Goal: Task Accomplishment & Management: Manage account settings

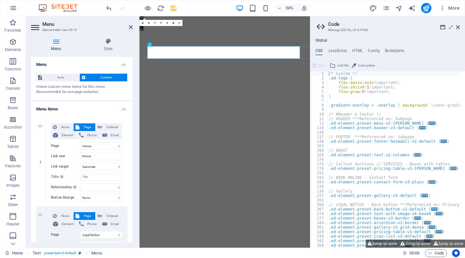
select select
select select "2"
select select
select select "3"
select select
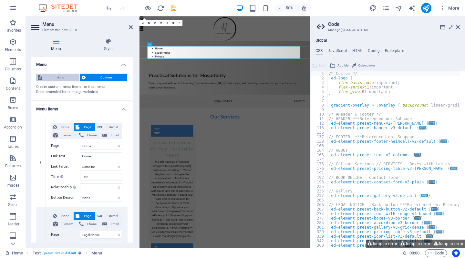
click at [61, 75] on span "Auto" at bounding box center [61, 78] width 34 height 8
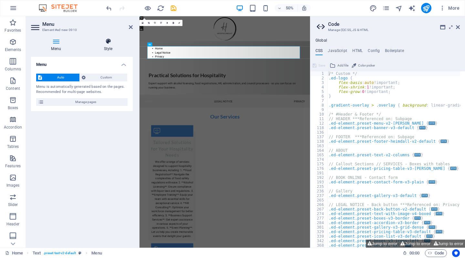
click at [108, 42] on icon at bounding box center [108, 41] width 49 height 6
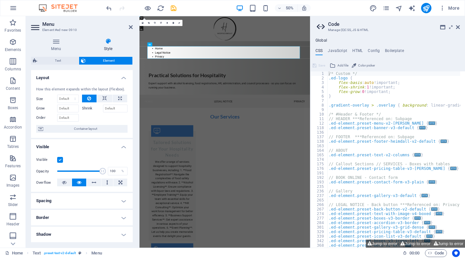
click at [56, 56] on div "Menu Style Menu Auto Custom Menu is automatically generated based on the pages.…" at bounding box center [82, 140] width 102 height 205
click at [106, 99] on button at bounding box center [105, 99] width 16 height 8
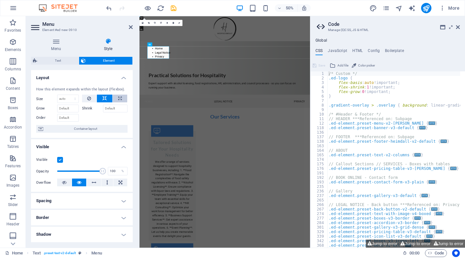
click at [120, 99] on icon at bounding box center [120, 99] width 4 height 8
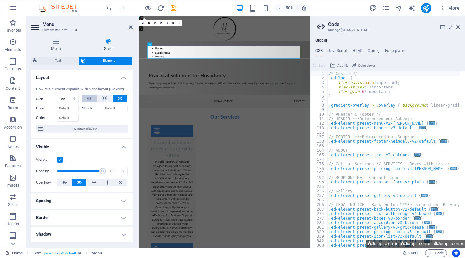
click at [85, 98] on button at bounding box center [89, 99] width 15 height 8
select select "DISABLED_OPTION_VALUE"
click at [106, 98] on button at bounding box center [105, 99] width 16 height 8
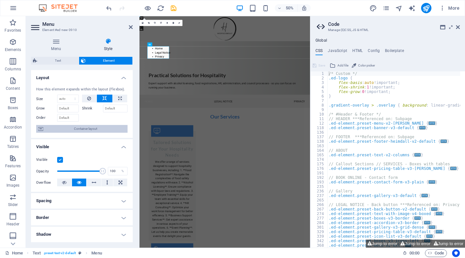
click at [55, 127] on span "Container layout" at bounding box center [85, 129] width 80 height 8
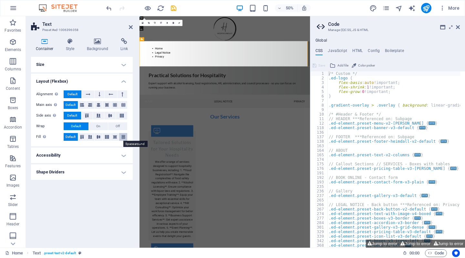
click at [122, 138] on icon at bounding box center [124, 137] width 8 height 4
click at [114, 137] on icon at bounding box center [115, 137] width 8 height 4
click at [110, 136] on icon at bounding box center [107, 137] width 8 height 4
click at [96, 136] on icon at bounding box center [99, 137] width 8 height 4
click at [92, 136] on icon at bounding box center [90, 137] width 8 height 4
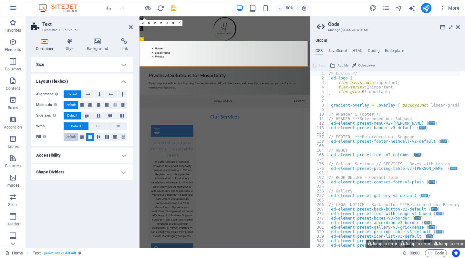
click at [70, 135] on span "Default" at bounding box center [71, 137] width 10 height 8
click at [76, 174] on h4 "Shape Dividers" at bounding box center [82, 172] width 102 height 16
click at [44, 45] on h4 "Container" at bounding box center [46, 45] width 30 height 14
click at [129, 26] on icon at bounding box center [131, 27] width 4 height 5
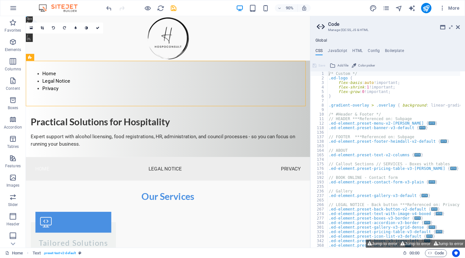
click at [458, 23] on h2 "Code" at bounding box center [394, 24] width 132 height 6
click at [458, 27] on icon at bounding box center [458, 27] width 4 height 5
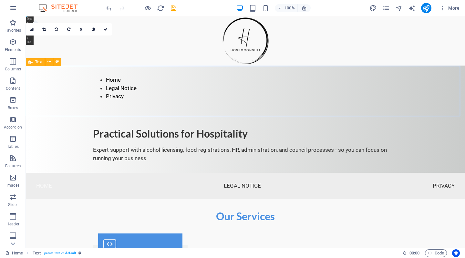
click at [31, 62] on icon at bounding box center [30, 62] width 4 height 8
click at [56, 62] on icon at bounding box center [58, 61] width 4 height 7
select select "preset-text-v2-default"
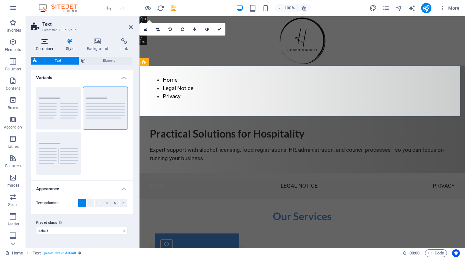
click at [46, 46] on h4 "Container" at bounding box center [46, 45] width 30 height 14
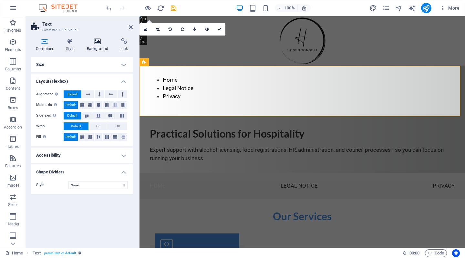
click at [98, 46] on h4 "Background" at bounding box center [99, 45] width 34 height 14
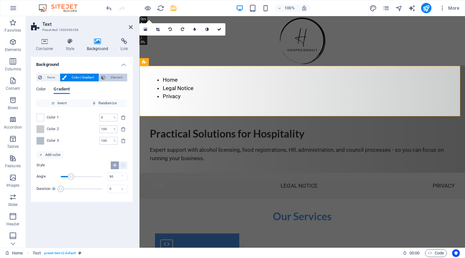
click at [107, 76] on button "Element" at bounding box center [113, 78] width 28 height 8
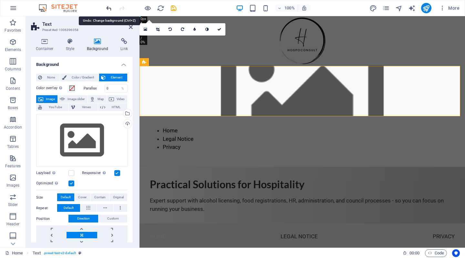
click at [110, 8] on icon "undo" at bounding box center [108, 8] width 7 height 7
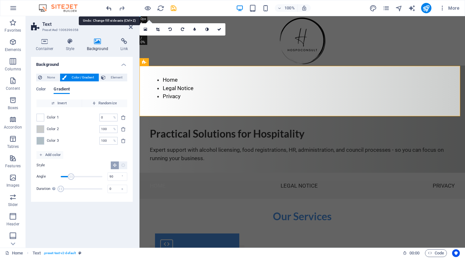
click at [109, 7] on icon "undo" at bounding box center [108, 8] width 7 height 7
click at [107, 7] on icon "undo" at bounding box center [108, 8] width 7 height 7
click at [165, 49] on div at bounding box center [303, 40] width 326 height 49
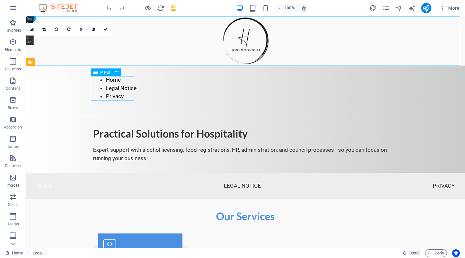
click at [116, 95] on nav "Home Legal Notice Privacy" at bounding box center [245, 88] width 305 height 25
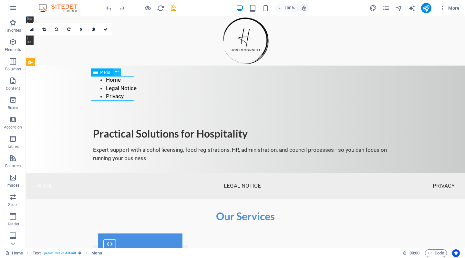
click at [115, 73] on icon at bounding box center [117, 72] width 4 height 7
click at [14, 60] on icon "button" at bounding box center [13, 62] width 8 height 8
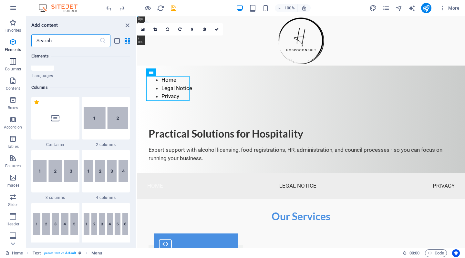
scroll to position [320, 0]
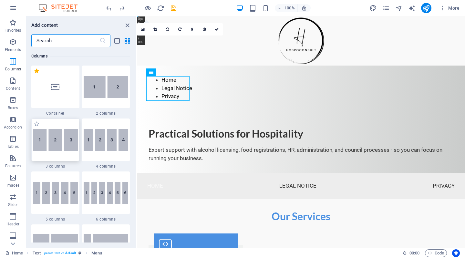
click at [64, 132] on img at bounding box center [55, 140] width 45 height 22
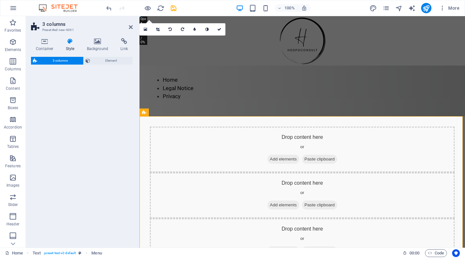
select select "rem"
select select "preset-columns-three-v2-default"
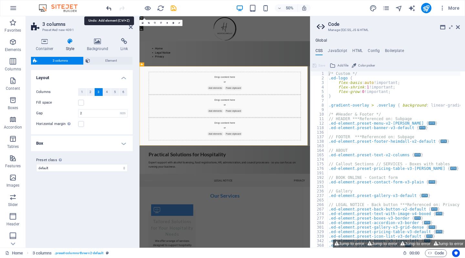
click at [108, 7] on icon "undo" at bounding box center [108, 8] width 7 height 7
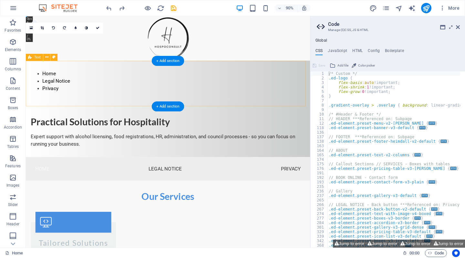
click at [76, 92] on div "Home Legal Notice Privacy" at bounding box center [184, 91] width 316 height 51
click at [47, 57] on icon at bounding box center [46, 57] width 3 height 6
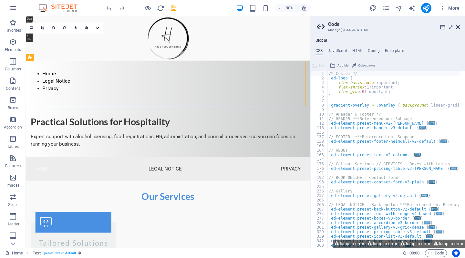
click at [459, 27] on icon at bounding box center [458, 27] width 4 height 5
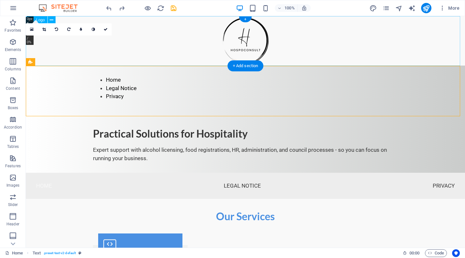
click at [375, 32] on div at bounding box center [245, 40] width 439 height 49
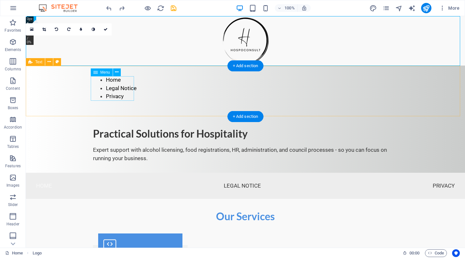
click at [125, 97] on nav "Home Legal Notice Privacy" at bounding box center [245, 88] width 305 height 25
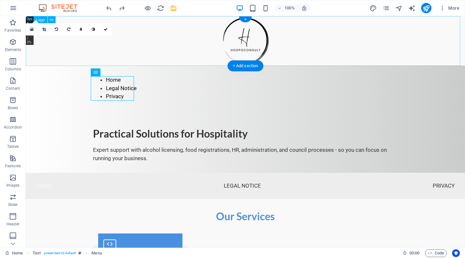
click at [242, 46] on div at bounding box center [245, 40] width 439 height 49
click at [231, 42] on div at bounding box center [245, 40] width 439 height 49
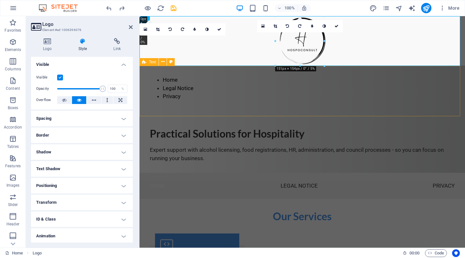
click at [255, 88] on div "Home Legal Notice Privacy" at bounding box center [303, 91] width 326 height 51
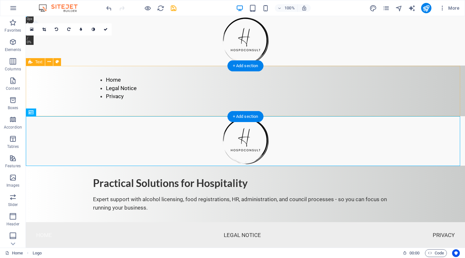
drag, startPoint x: 252, startPoint y: 138, endPoint x: 238, endPoint y: 92, distance: 48.2
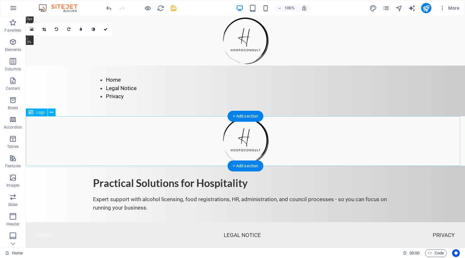
click at [238, 141] on div at bounding box center [245, 140] width 439 height 49
select select "px"
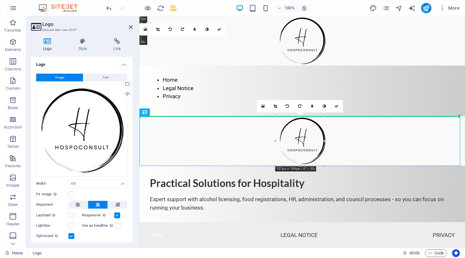
drag, startPoint x: 292, startPoint y: 141, endPoint x: 296, endPoint y: 92, distance: 49.2
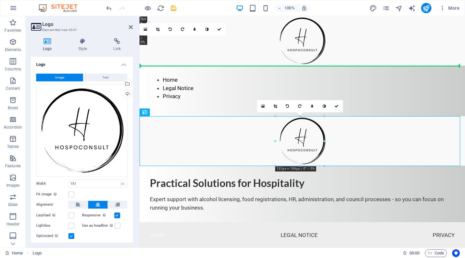
drag, startPoint x: 294, startPoint y: 142, endPoint x: 301, endPoint y: 86, distance: 56.4
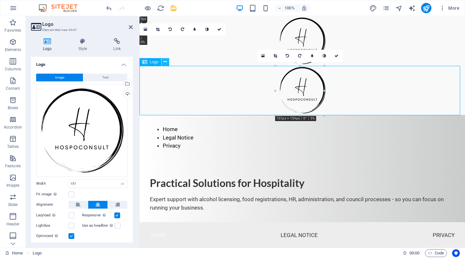
click at [167, 64] on button at bounding box center [166, 62] width 8 height 8
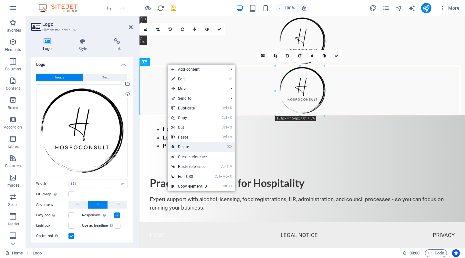
click at [180, 144] on link "⌦ Delete" at bounding box center [189, 147] width 43 height 10
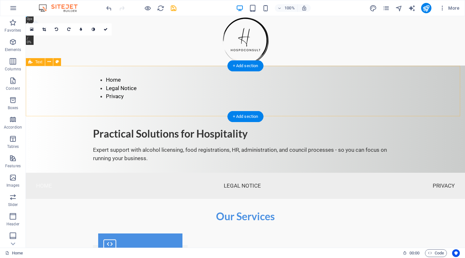
click at [170, 94] on div "Home Legal Notice Privacy" at bounding box center [245, 91] width 439 height 51
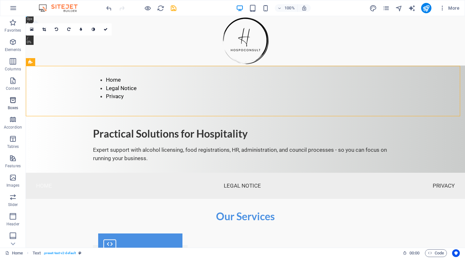
click at [14, 105] on span "Boxes" at bounding box center [13, 104] width 26 height 16
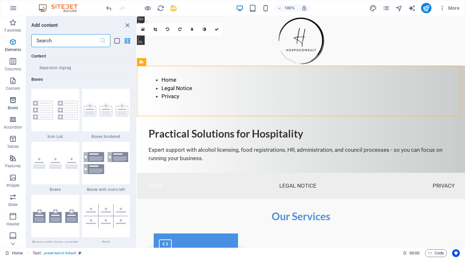
scroll to position [1782, 0]
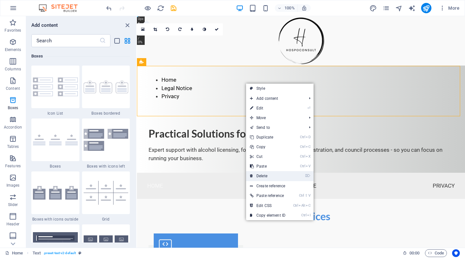
click at [279, 177] on link "⌦ Delete" at bounding box center [267, 176] width 43 height 10
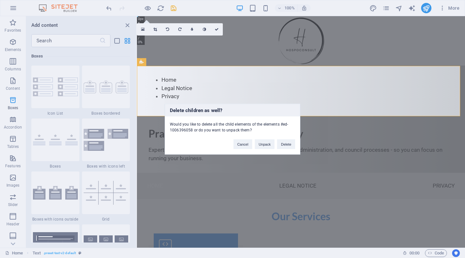
click at [203, 180] on div "Delete children as well? Would you like to delete all the child elements of the…" at bounding box center [232, 129] width 465 height 258
click at [282, 144] on button "Delete" at bounding box center [286, 144] width 18 height 10
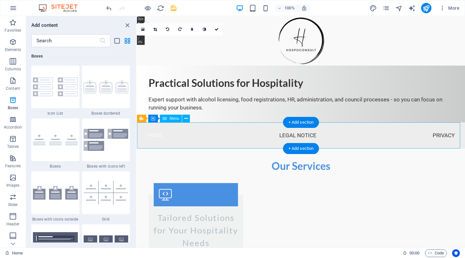
click at [203, 138] on nav "Home Legal Notice Privacy" at bounding box center [301, 135] width 328 height 26
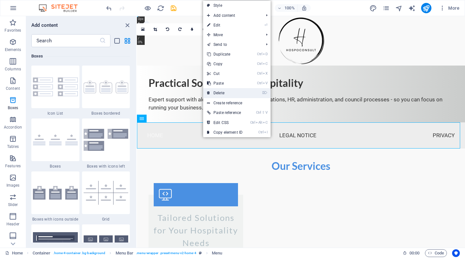
click at [223, 92] on link "⌦ Delete" at bounding box center [224, 93] width 43 height 10
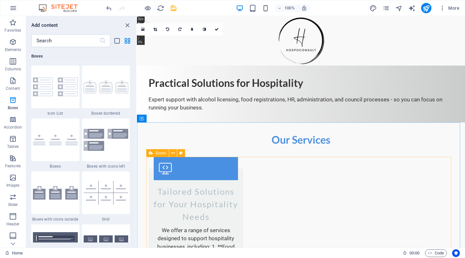
click at [152, 153] on icon at bounding box center [151, 153] width 4 height 8
click at [172, 152] on icon at bounding box center [173, 153] width 4 height 7
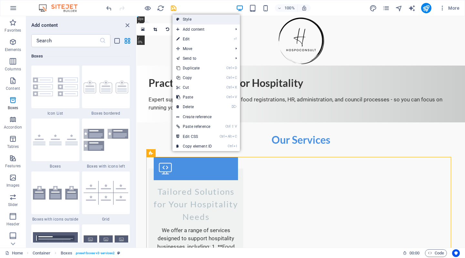
click at [188, 20] on link "Style" at bounding box center [207, 20] width 68 height 10
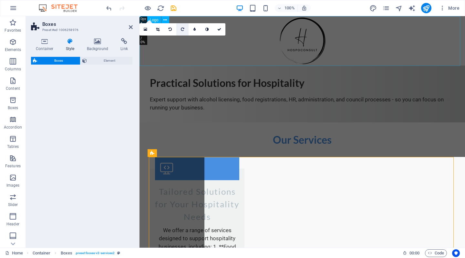
select select "rem"
select select "preset-boxes-v3-services2"
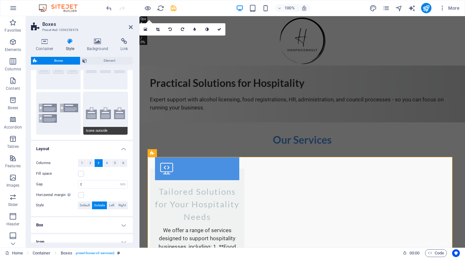
scroll to position [73, 0]
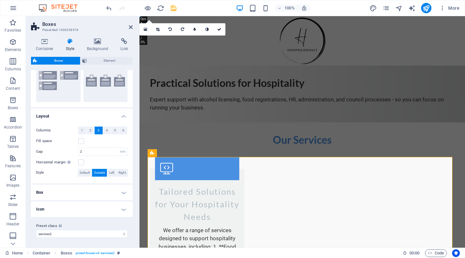
click at [87, 197] on h4 "Box" at bounding box center [82, 193] width 102 height 16
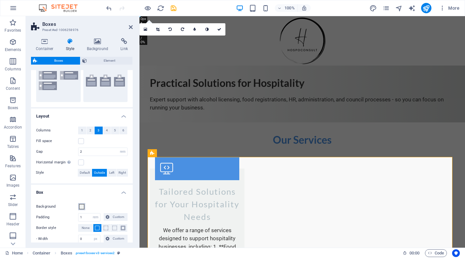
click at [83, 204] on span at bounding box center [81, 206] width 5 height 5
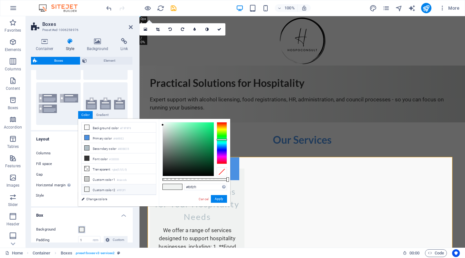
scroll to position [0, 0]
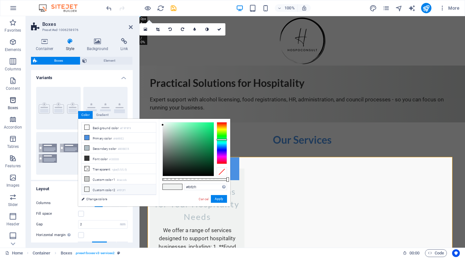
click at [11, 100] on icon "button" at bounding box center [13, 100] width 8 height 8
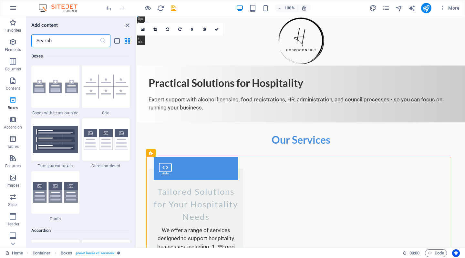
scroll to position [1890, 0]
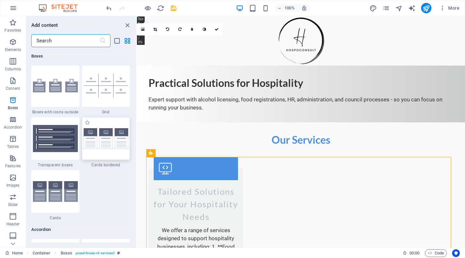
click at [115, 142] on img at bounding box center [106, 138] width 45 height 21
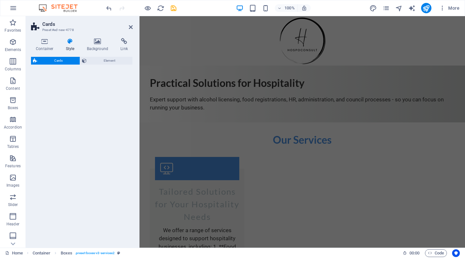
click at [111, 142] on div "Cards Element" at bounding box center [82, 150] width 102 height 186
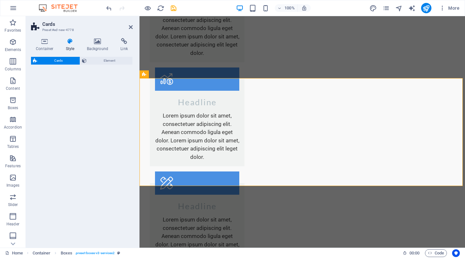
select select "rem"
select select "preset-image-boxes-v3-border"
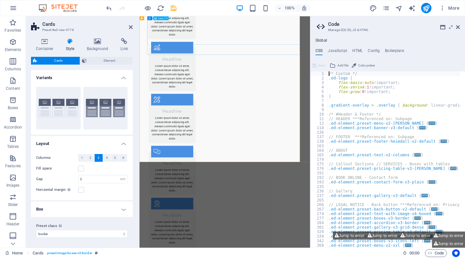
scroll to position [832, 0]
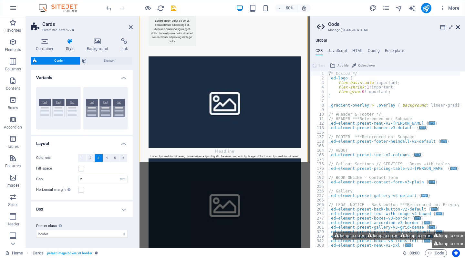
click at [459, 26] on icon at bounding box center [458, 27] width 4 height 5
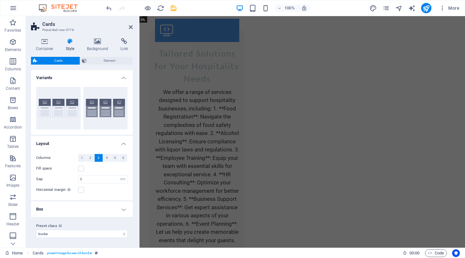
scroll to position [0, 0]
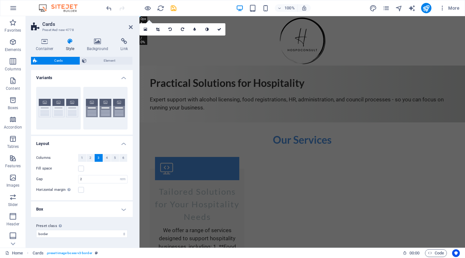
click at [407, 122] on div "Practical Solutions for Hospitality Expert support with alcohol licensing, food…" at bounding box center [303, 94] width 326 height 57
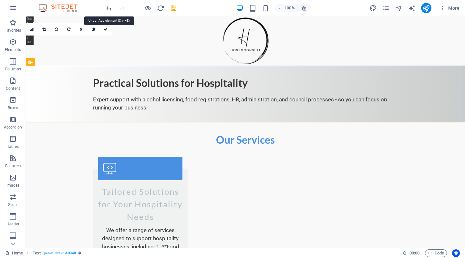
click at [108, 9] on icon "undo" at bounding box center [108, 8] width 7 height 7
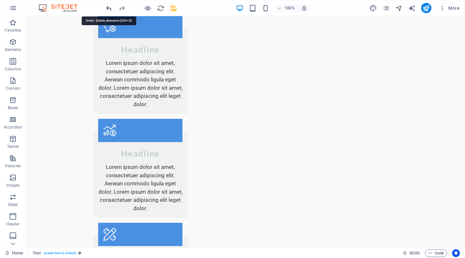
scroll to position [432, 0]
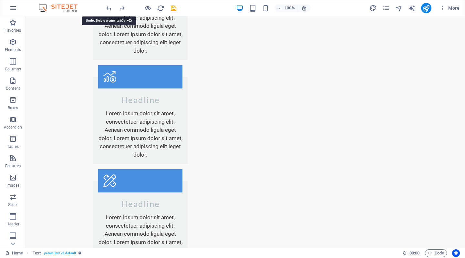
click at [108, 9] on icon "undo" at bounding box center [108, 8] width 7 height 7
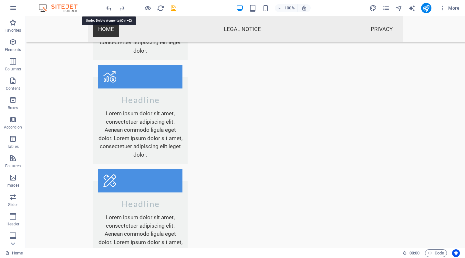
click at [108, 9] on icon "undo" at bounding box center [108, 8] width 7 height 7
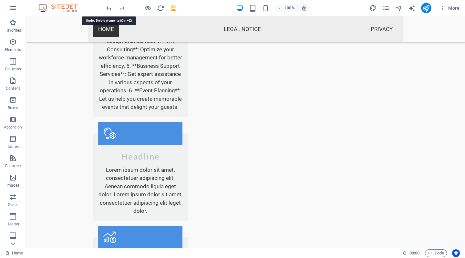
scroll to position [0, 0]
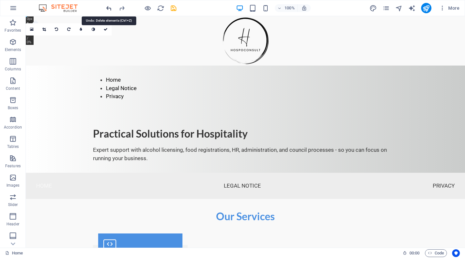
click at [109, 11] on icon "undo" at bounding box center [108, 8] width 7 height 7
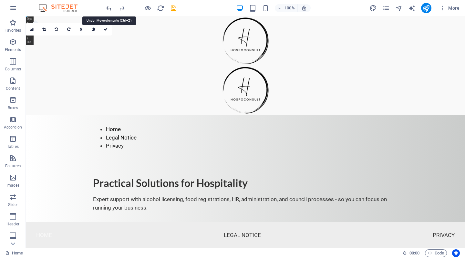
click at [109, 11] on icon "undo" at bounding box center [108, 8] width 7 height 7
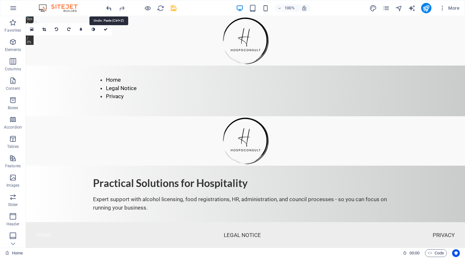
click at [109, 11] on icon "undo" at bounding box center [108, 8] width 7 height 7
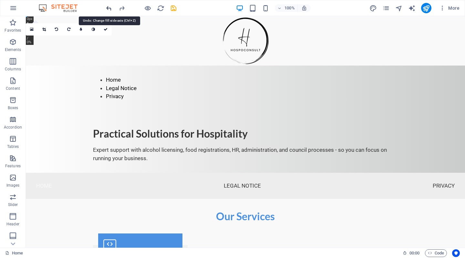
click at [109, 11] on icon "undo" at bounding box center [108, 8] width 7 height 7
click at [65, 8] on img at bounding box center [61, 8] width 48 height 8
click at [10, 6] on icon "button" at bounding box center [13, 8] width 8 height 8
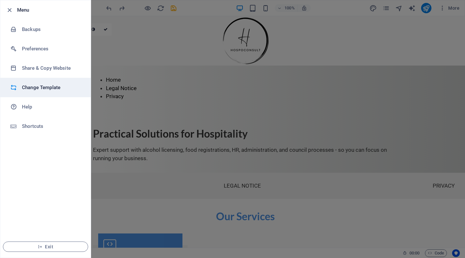
click at [42, 87] on h6 "Change Template" at bounding box center [52, 88] width 60 height 8
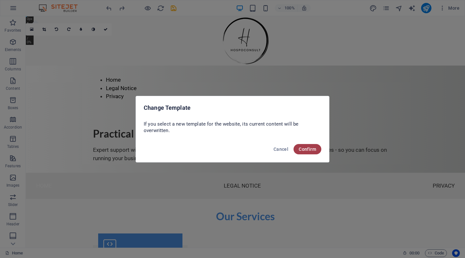
click at [302, 148] on span "Confirm" at bounding box center [307, 149] width 17 height 5
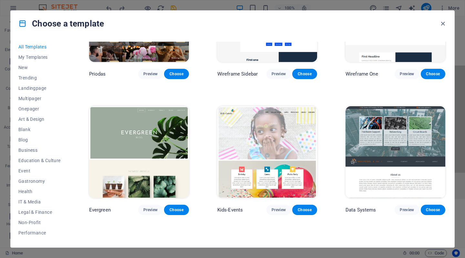
scroll to position [2388, 0]
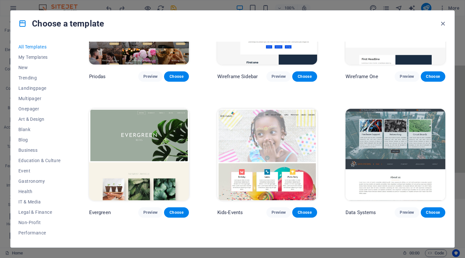
click at [166, 129] on img at bounding box center [139, 155] width 100 height 92
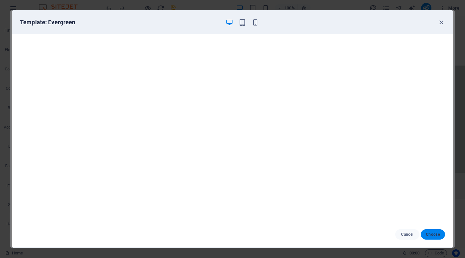
click at [433, 234] on span "Choose" at bounding box center [433, 234] width 14 height 5
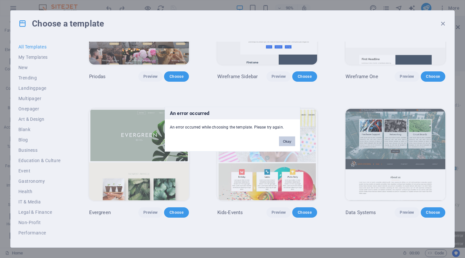
click at [285, 142] on button "Okay" at bounding box center [287, 141] width 16 height 10
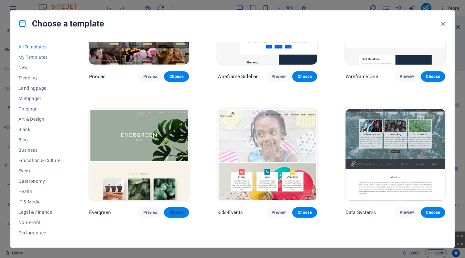
click at [175, 210] on span "Choose" at bounding box center [176, 212] width 14 height 5
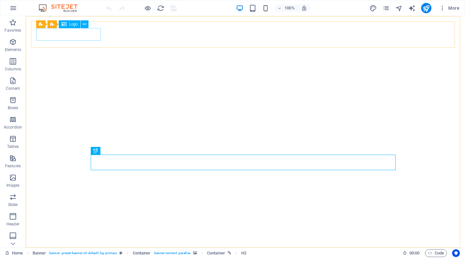
click at [70, 24] on span "Logo" at bounding box center [73, 24] width 9 height 4
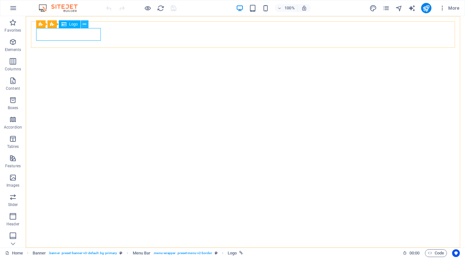
click at [85, 25] on icon at bounding box center [85, 24] width 4 height 7
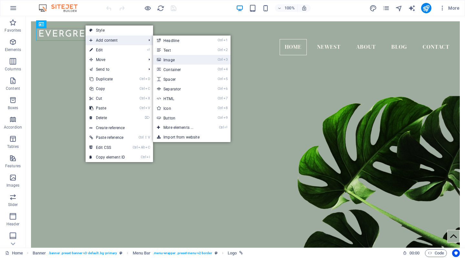
click at [168, 60] on link "Ctrl 3 Image" at bounding box center [179, 60] width 53 height 10
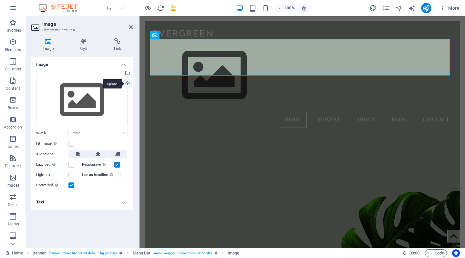
click at [128, 83] on div "Upload" at bounding box center [127, 84] width 10 height 10
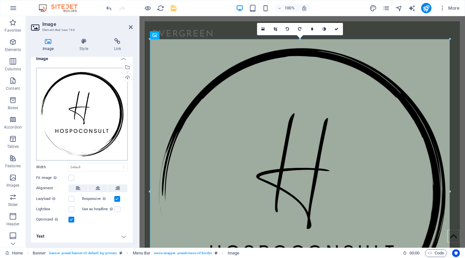
scroll to position [5, 0]
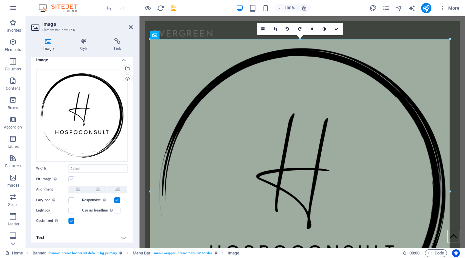
click at [72, 179] on label at bounding box center [72, 179] width 6 height 6
click at [0, 0] on input "Fit image Automatically fit image to a fixed width and height" at bounding box center [0, 0] width 0 height 0
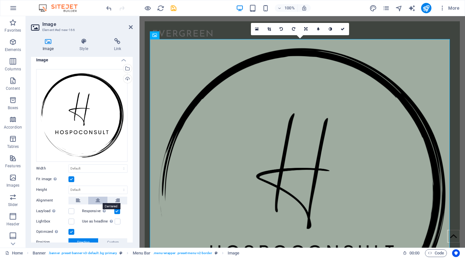
click at [98, 197] on icon at bounding box center [98, 201] width 5 height 8
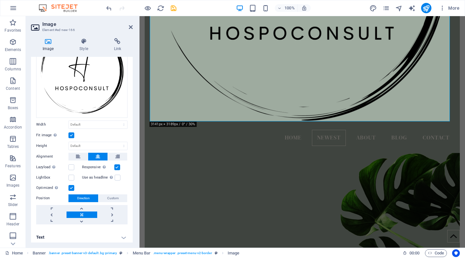
scroll to position [222, 0]
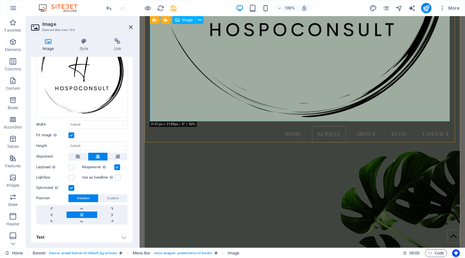
click at [71, 133] on label at bounding box center [72, 135] width 6 height 6
click at [0, 0] on input "Fit image Automatically fit image to a fixed width and height" at bounding box center [0, 0] width 0 height 0
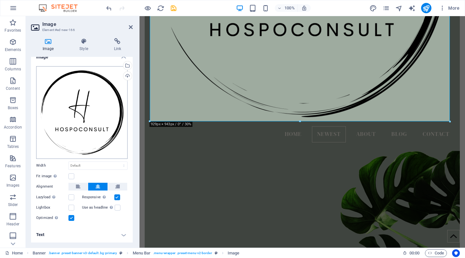
scroll to position [6, 0]
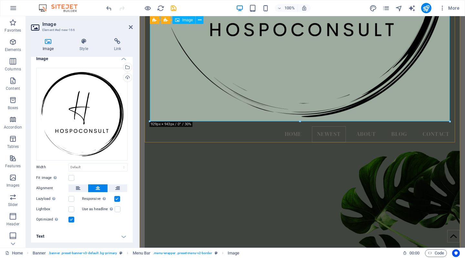
drag, startPoint x: 589, startPoint y: 137, endPoint x: 262, endPoint y: 35, distance: 342.8
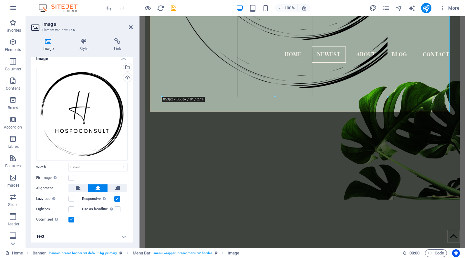
drag, startPoint x: 450, startPoint y: 121, endPoint x: 340, endPoint y: 47, distance: 132.7
type input "761"
select select "px"
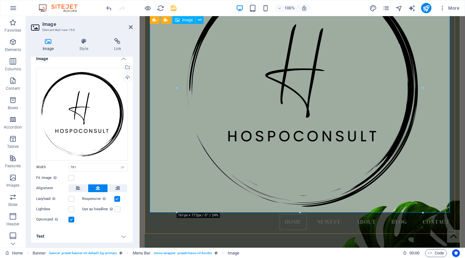
scroll to position [73, 0]
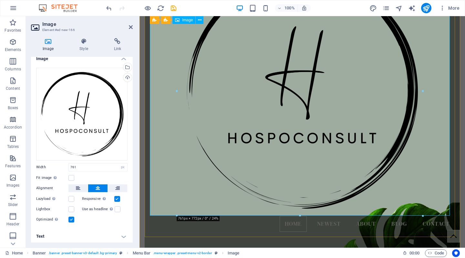
click at [448, 213] on figure at bounding box center [302, 91] width 305 height 250
click at [445, 215] on figure at bounding box center [302, 91] width 305 height 250
click at [449, 215] on figure at bounding box center [302, 91] width 305 height 250
drag, startPoint x: 449, startPoint y: 215, endPoint x: 369, endPoint y: 162, distance: 96.3
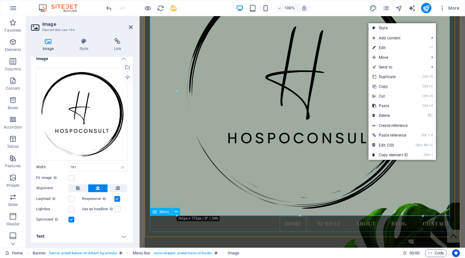
click at [150, 216] on nav "Home Newest About Blog Contact" at bounding box center [302, 224] width 305 height 16
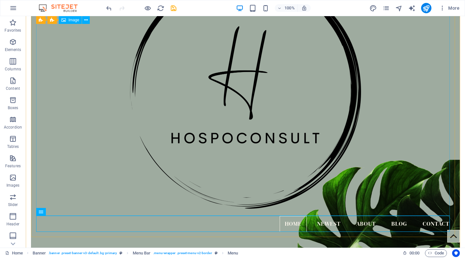
click at [315, 200] on figure at bounding box center [245, 91] width 419 height 250
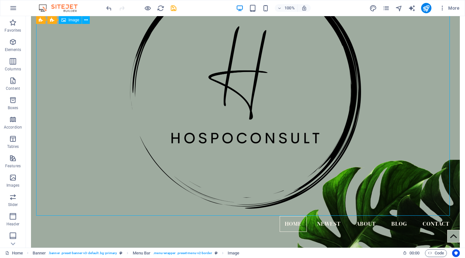
click at [408, 184] on figure at bounding box center [245, 91] width 419 height 250
click at [455, 191] on div "Home Newest About Blog Contact Menu Blog" at bounding box center [245, 245] width 439 height 604
select select "vh"
select select "header"
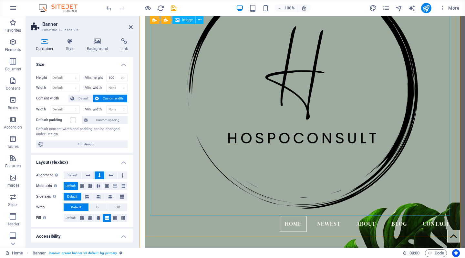
click at [363, 186] on figure at bounding box center [302, 91] width 305 height 250
select select "px"
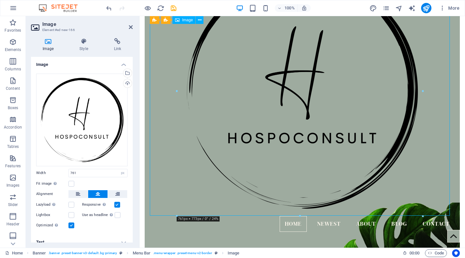
drag, startPoint x: 448, startPoint y: 214, endPoint x: 337, endPoint y: 137, distance: 135.0
click at [337, 137] on figure at bounding box center [302, 91] width 305 height 250
click at [106, 5] on icon "undo" at bounding box center [108, 8] width 7 height 7
select select "DISABLED_OPTION_VALUE"
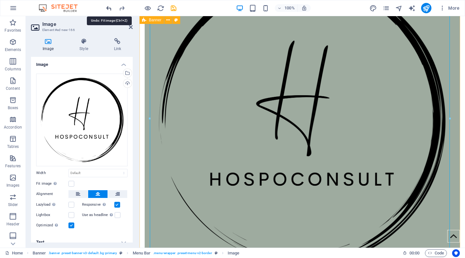
click at [107, 6] on icon "undo" at bounding box center [108, 8] width 7 height 7
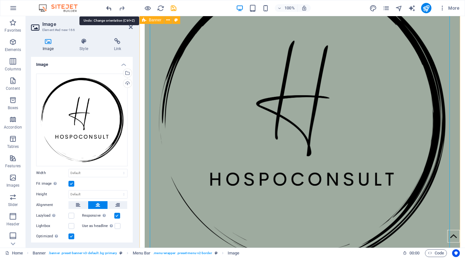
click at [107, 6] on icon "undo" at bounding box center [108, 8] width 7 height 7
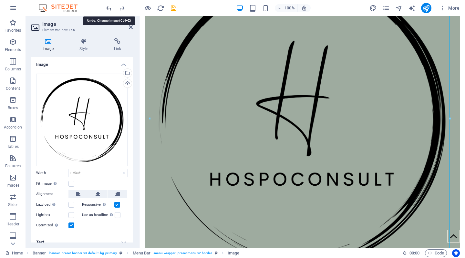
click at [111, 6] on icon "undo" at bounding box center [108, 8] width 7 height 7
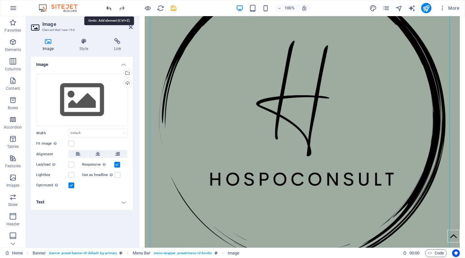
click at [111, 7] on icon "undo" at bounding box center [108, 8] width 7 height 7
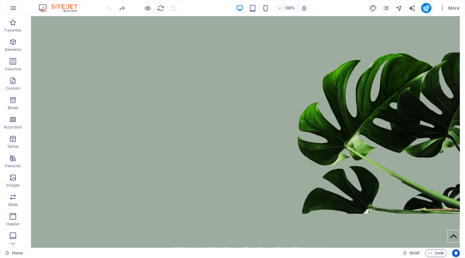
click at [111, 7] on div at bounding box center [141, 8] width 72 height 10
click at [160, 8] on icon "reload" at bounding box center [160, 8] width 7 height 7
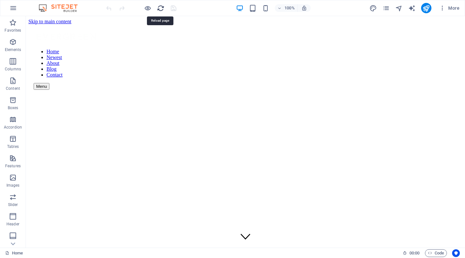
scroll to position [0, 0]
click at [85, 35] on div at bounding box center [246, 37] width 424 height 14
select select "px"
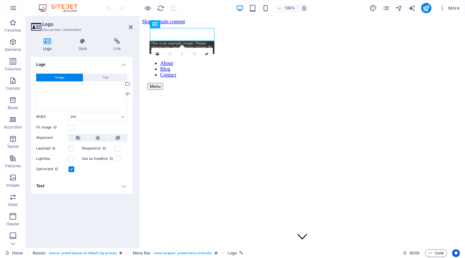
click at [200, 77] on figure at bounding box center [302, 77] width 310 height 0
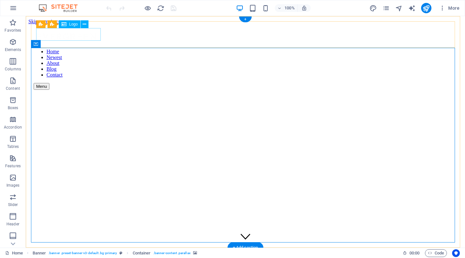
click at [60, 37] on div at bounding box center [246, 37] width 424 height 14
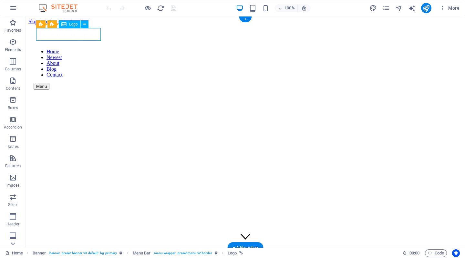
click at [60, 37] on div at bounding box center [246, 37] width 424 height 14
select select "px"
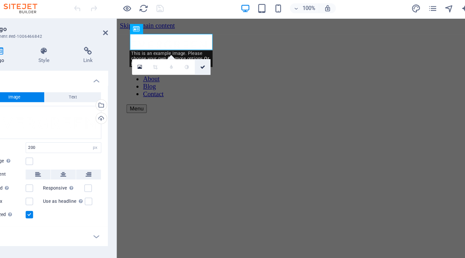
click at [206, 55] on icon at bounding box center [207, 54] width 4 height 4
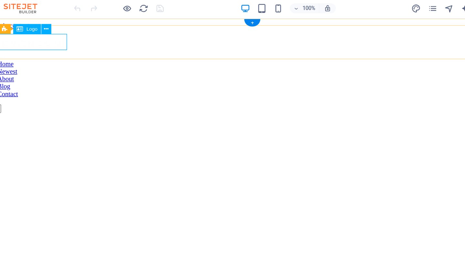
click at [31, 36] on div at bounding box center [191, 39] width 424 height 14
select select "px"
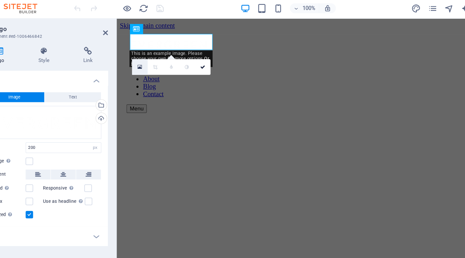
click at [158, 53] on icon at bounding box center [158, 54] width 4 height 5
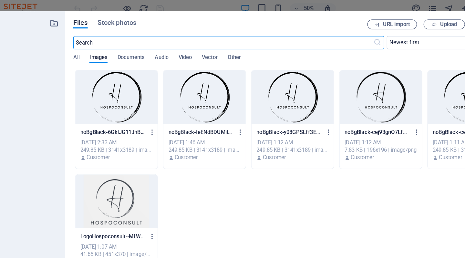
click at [134, 84] on div at bounding box center [139, 78] width 64 height 42
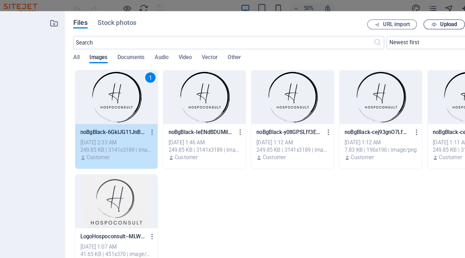
click at [387, 22] on icon "button" at bounding box center [387, 21] width 4 height 4
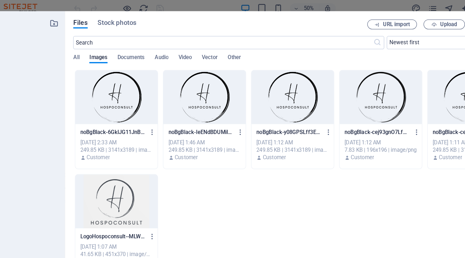
click at [143, 72] on div at bounding box center [139, 78] width 64 height 42
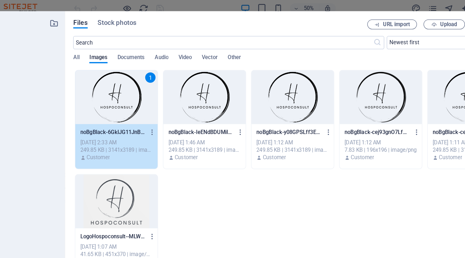
click at [143, 72] on div "1" at bounding box center [139, 78] width 64 height 42
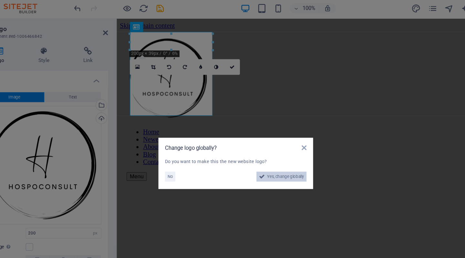
click at [264, 138] on span "Yes, change globally" at bounding box center [271, 140] width 29 height 8
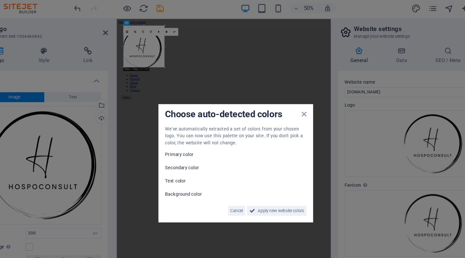
click at [207, 118] on div "We've automatically extracted a set of colors from your chosen logo. You can no…" at bounding box center [232, 135] width 111 height 70
drag, startPoint x: 207, startPoint y: 118, endPoint x: 235, endPoint y: 163, distance: 53.2
click at [235, 163] on div "We've automatically extracted a set of colors from your chosen logo. You can no…" at bounding box center [232, 135] width 111 height 70
click at [232, 165] on span "Cancel" at bounding box center [233, 167] width 10 height 8
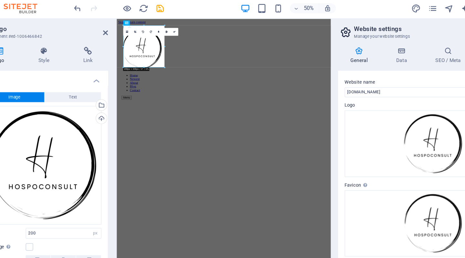
click at [289, 113] on figure at bounding box center [283, 113] width 319 height 0
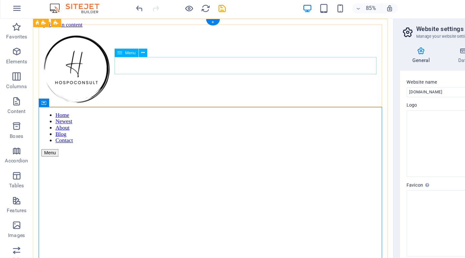
click at [226, 104] on nav "Home Newest About Blog Contact" at bounding box center [198, 118] width 315 height 29
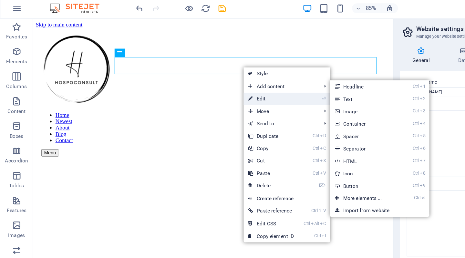
click at [215, 79] on link "⏎ Edit" at bounding box center [211, 79] width 43 height 10
select select
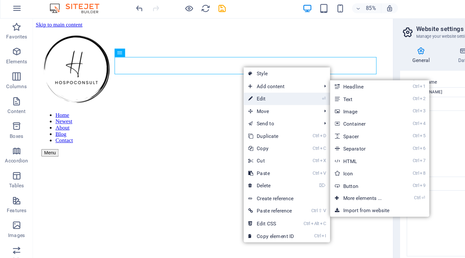
select select
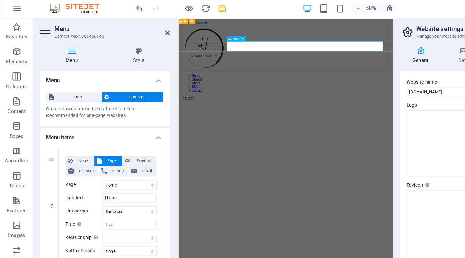
click at [374, 104] on nav "Home Newest About Blog Contact" at bounding box center [345, 118] width 319 height 29
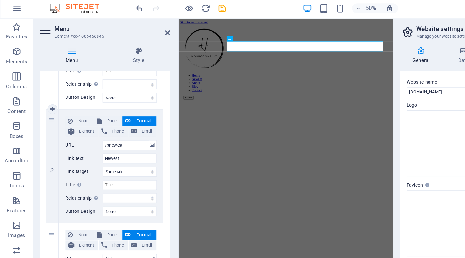
scroll to position [110, 0]
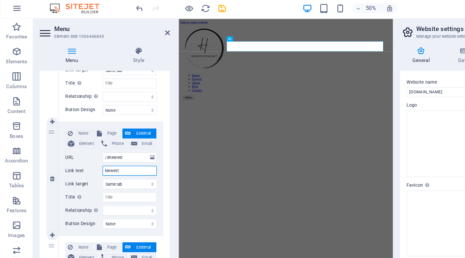
click at [99, 136] on input "Newest" at bounding box center [101, 135] width 42 height 8
type input "N"
select select
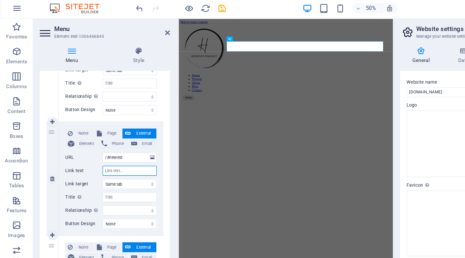
select select
type input "Our"
select select
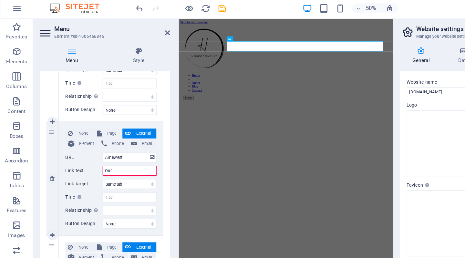
select select
type input "Our Services"
select select
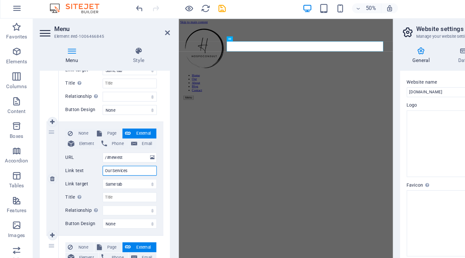
select select
type input "Our Services"
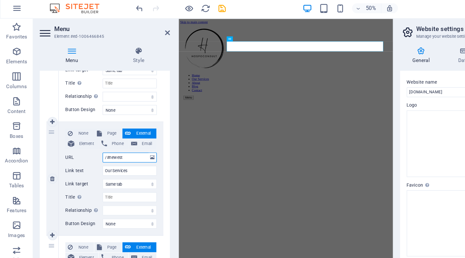
drag, startPoint x: 100, startPoint y: 124, endPoint x: 86, endPoint y: 124, distance: 13.9
click at [86, 124] on input "/#newest" at bounding box center [101, 125] width 42 height 8
type input "/#Our"
select select
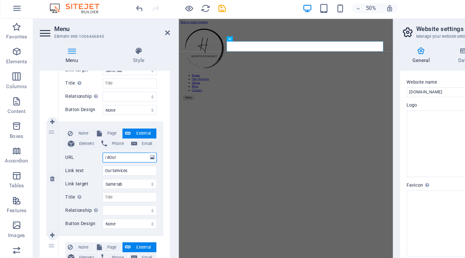
select select
type input "/#OurServices"
select select
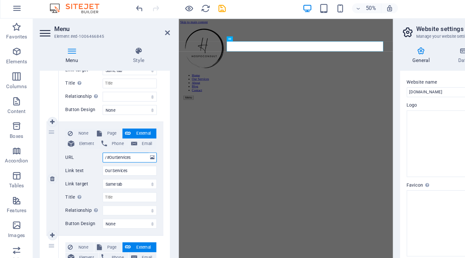
select select
type input "/#OurServices"
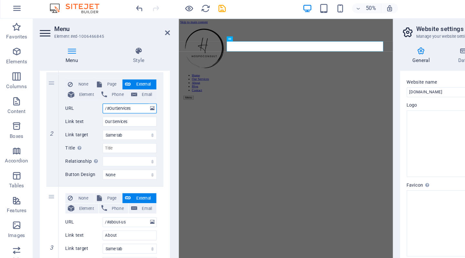
scroll to position [207, 0]
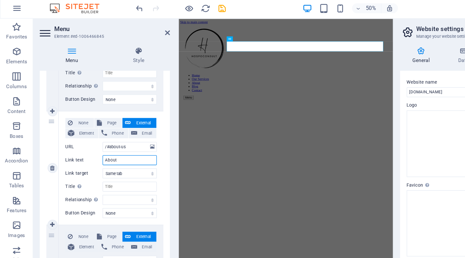
click at [99, 126] on input "About" at bounding box center [101, 127] width 42 height 8
type input "About Us"
select select
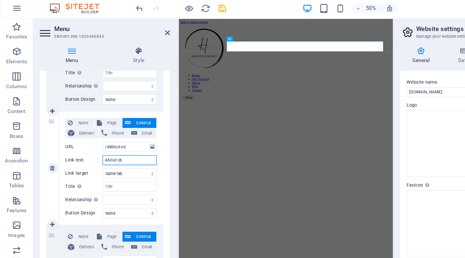
select select
type input "About Us"
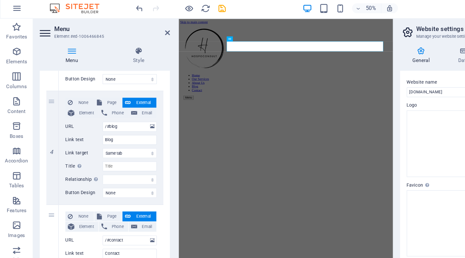
scroll to position [321, 0]
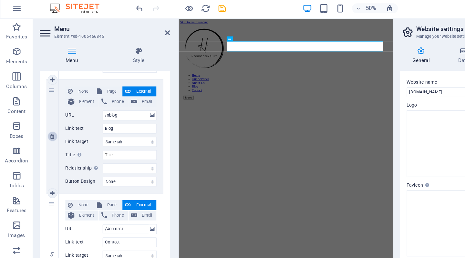
click at [40, 108] on icon at bounding box center [41, 108] width 4 height 5
select select
type input "/#contact"
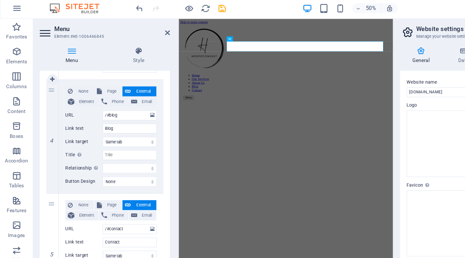
type input "Contact"
select select
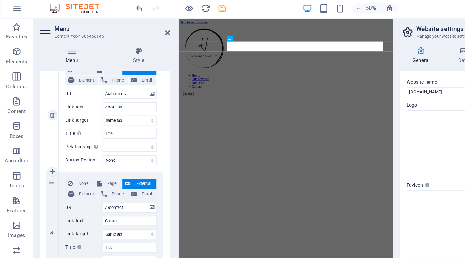
scroll to position [249, 0]
click at [98, 172] on input "Contact" at bounding box center [101, 174] width 42 height 8
type input "Contact Us"
select select
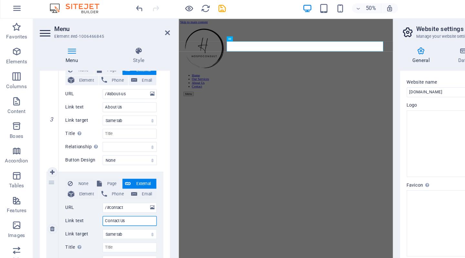
select select
type input "Contact Us"
click at [98, 161] on input "/#contact" at bounding box center [101, 164] width 42 height 8
type input "/#contactus"
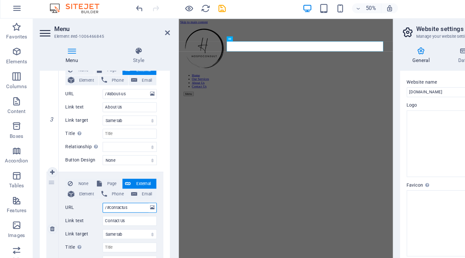
select select
type input "/#contactus"
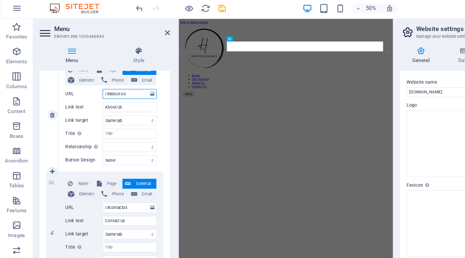
click at [95, 74] on input "/#about-us" at bounding box center [101, 75] width 42 height 8
type input "/#aboutus"
select select
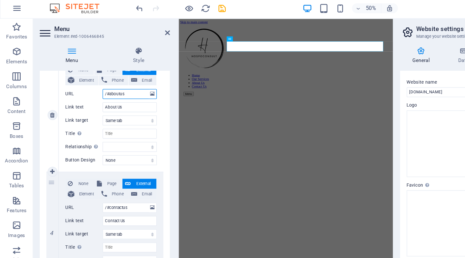
select select
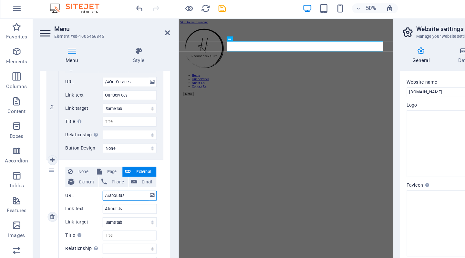
scroll to position [168, 0]
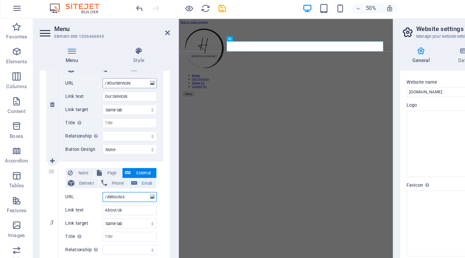
type input "/#aboutus"
drag, startPoint x: 91, startPoint y: 64, endPoint x: 86, endPoint y: 65, distance: 5.5
click at [86, 65] on input "/#OurServices" at bounding box center [101, 67] width 42 height 8
type input "/#ourervices"
select select
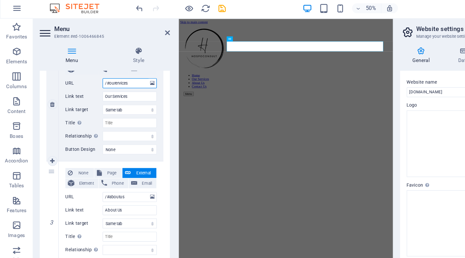
select select
type input "/#ourservices"
select select
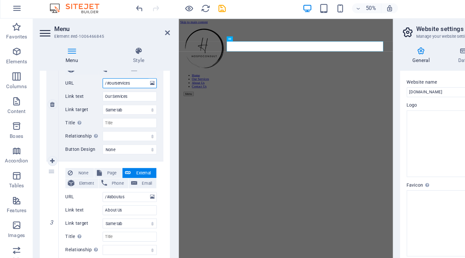
select select
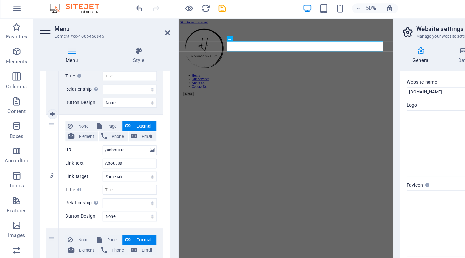
scroll to position [249, 0]
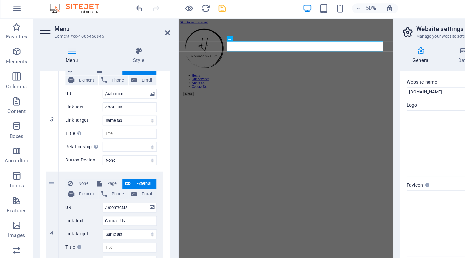
click at [175, 10] on icon "save" at bounding box center [173, 8] width 7 height 7
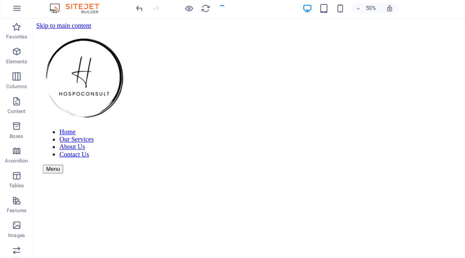
checkbox input "false"
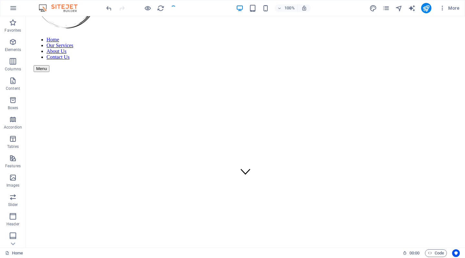
scroll to position [65, 0]
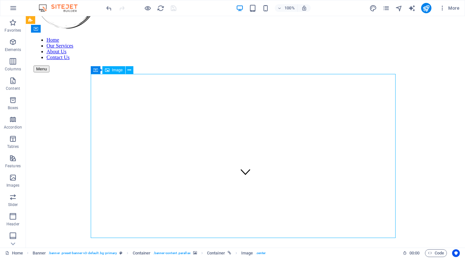
select select "px"
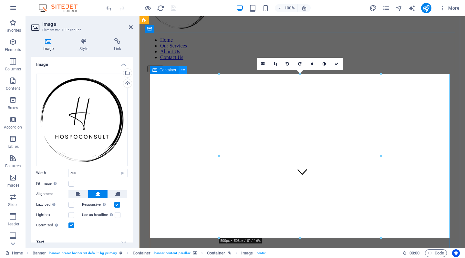
click at [183, 69] on icon at bounding box center [184, 70] width 4 height 7
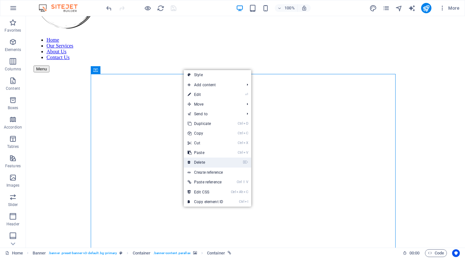
click at [201, 161] on link "⌦ Delete" at bounding box center [205, 163] width 43 height 10
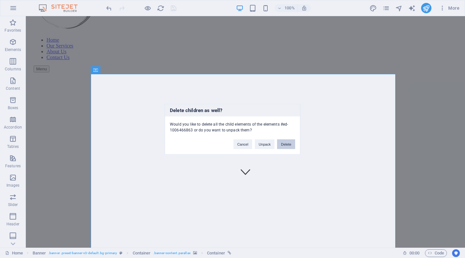
click at [284, 145] on button "Delete" at bounding box center [286, 144] width 18 height 10
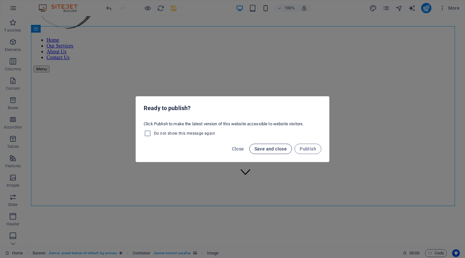
click at [279, 148] on span "Save and close" at bounding box center [271, 148] width 33 height 5
checkbox input "false"
